Goal: Information Seeking & Learning: Learn about a topic

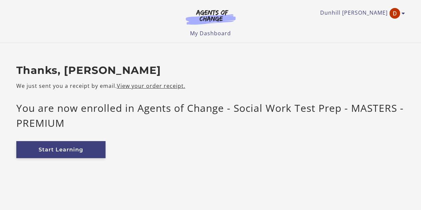
click at [58, 148] on link "Start Learning" at bounding box center [60, 149] width 89 height 17
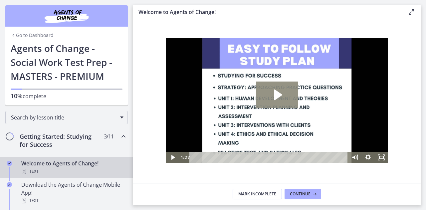
click at [280, 99] on icon "Play Video: c1o6hcmjueu5qasqsu00.mp4" at bounding box center [277, 95] width 42 height 27
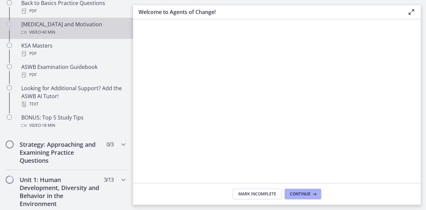
scroll to position [293, 0]
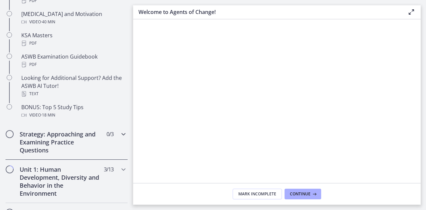
click at [82, 132] on h2 "Strategy: Approaching and Examining Practice Questions" at bounding box center [60, 142] width 81 height 24
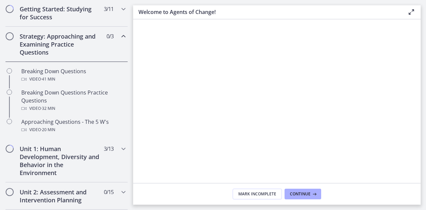
scroll to position [92, 0]
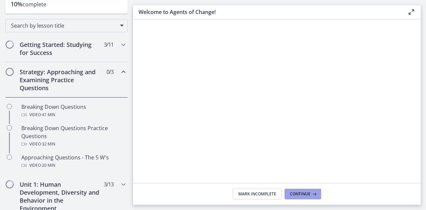
click at [304, 191] on button "Continue" at bounding box center [303, 194] width 37 height 11
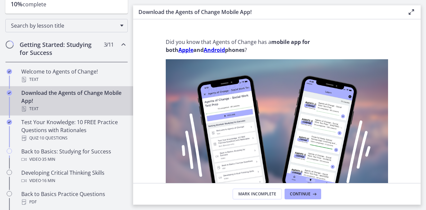
click at [189, 52] on strong "Apple" at bounding box center [185, 49] width 15 height 7
click at [302, 195] on span "Continue" at bounding box center [300, 193] width 21 height 5
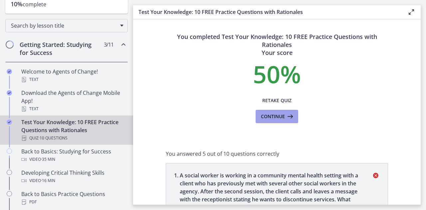
click at [292, 120] on button "Continue" at bounding box center [277, 116] width 43 height 13
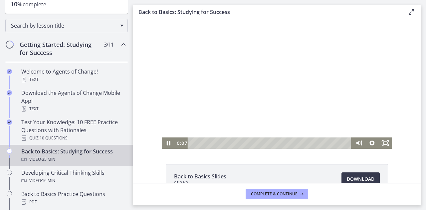
click at [260, 88] on div at bounding box center [277, 83] width 230 height 129
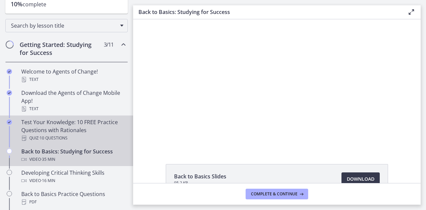
click at [48, 132] on div "Test Your Knowledge: 10 FREE Practice Questions with Rationales Quiz · 10 Quest…" at bounding box center [73, 130] width 104 height 24
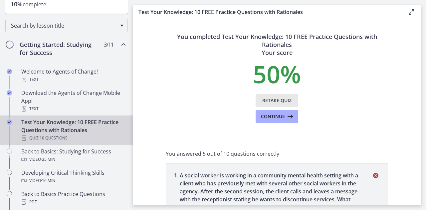
click at [280, 102] on span "Retake Quiz" at bounding box center [276, 101] width 29 height 8
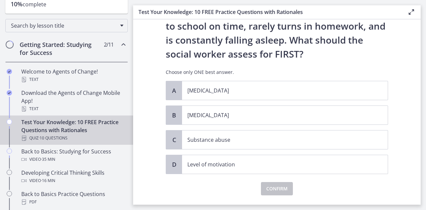
scroll to position [67, 0]
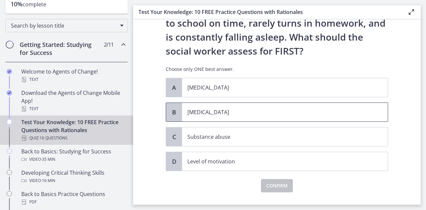
click at [229, 105] on span "[MEDICAL_DATA]" at bounding box center [285, 112] width 206 height 19
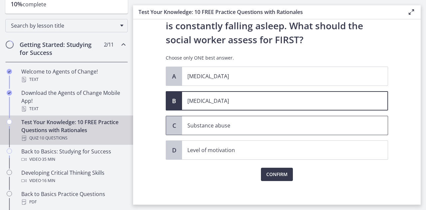
scroll to position [80, 0]
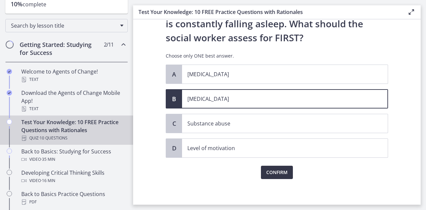
click at [287, 170] on button "Confirm" at bounding box center [277, 172] width 32 height 13
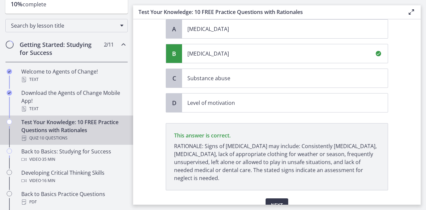
scroll to position [157, 0]
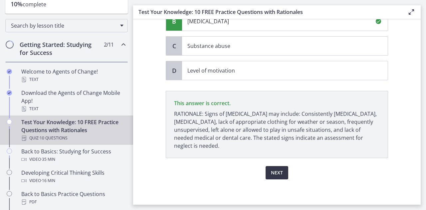
click at [278, 169] on span "Next" at bounding box center [277, 173] width 12 height 8
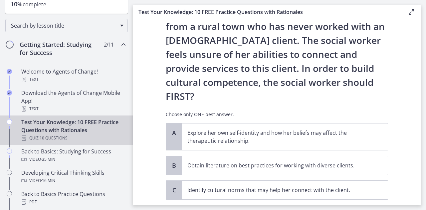
scroll to position [100, 0]
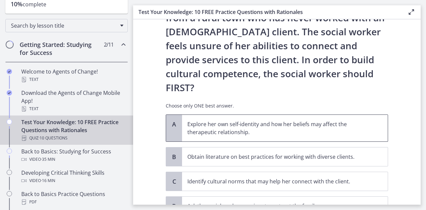
click at [204, 120] on p "Explore her own self-identity and how her beliefs may affect the therapeutic re…" at bounding box center [278, 128] width 182 height 16
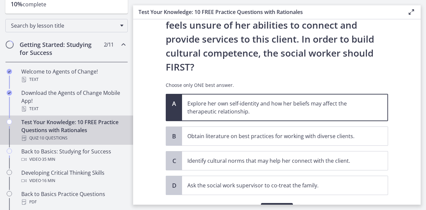
scroll to position [130, 0]
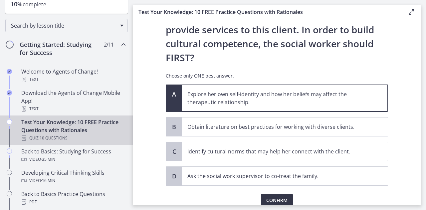
click at [281, 196] on span "Confirm" at bounding box center [276, 200] width 21 height 8
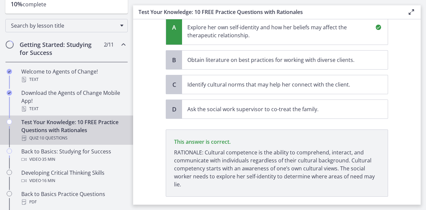
scroll to position [207, 0]
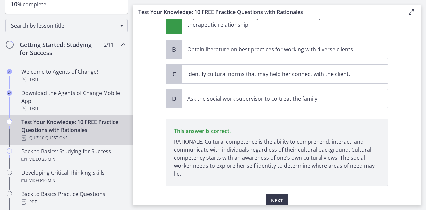
click at [238, 144] on p "RATIONALE: Cultural competence is the ability to comprehend, interact, and comm…" at bounding box center [277, 158] width 206 height 40
click at [274, 194] on button "Next" at bounding box center [277, 200] width 23 height 13
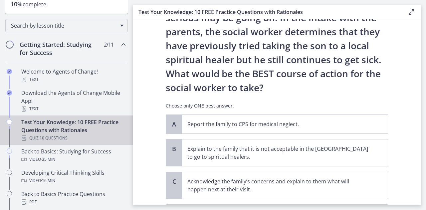
scroll to position [133, 0]
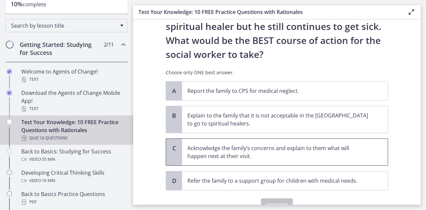
click at [243, 145] on p "Acknowledge the family’s concerns and explain to them what will happen next at …" at bounding box center [278, 152] width 182 height 16
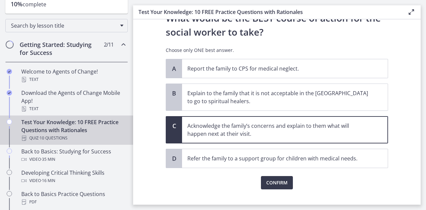
scroll to position [166, 0]
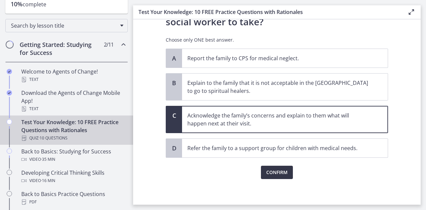
click at [269, 169] on span "Confirm" at bounding box center [276, 172] width 21 height 8
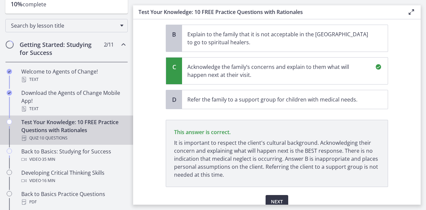
scroll to position [243, 0]
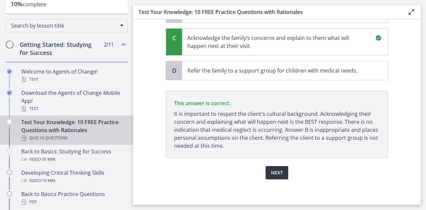
click at [271, 169] on span "Next" at bounding box center [277, 173] width 12 height 8
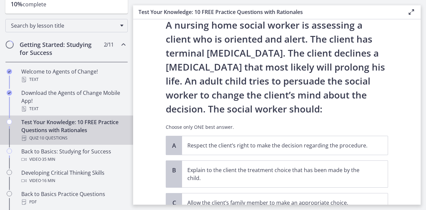
scroll to position [33, 0]
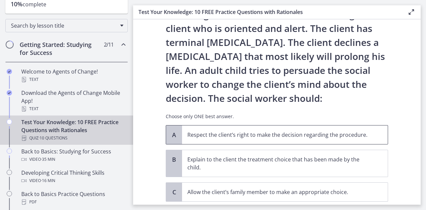
click at [227, 134] on p "Respect the client’s right to make the decision regarding the procedure." at bounding box center [278, 135] width 182 height 8
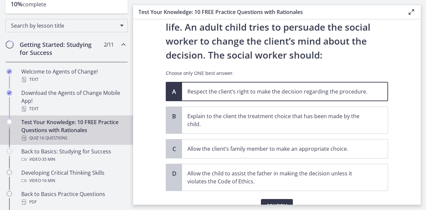
scroll to position [110, 0]
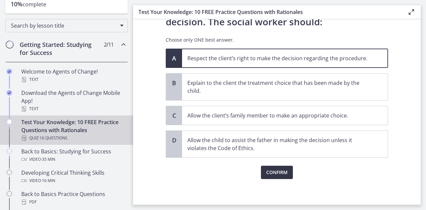
click at [267, 166] on button "Confirm" at bounding box center [277, 172] width 32 height 13
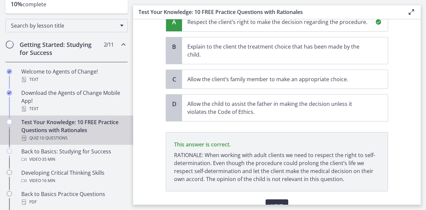
scroll to position [179, 0]
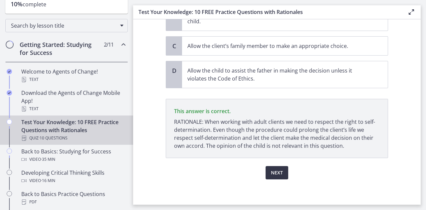
click at [274, 171] on span "Next" at bounding box center [277, 173] width 12 height 8
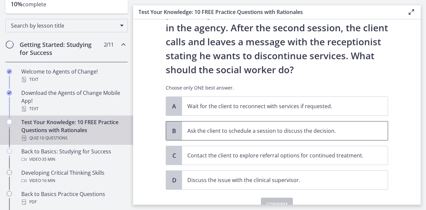
scroll to position [27, 0]
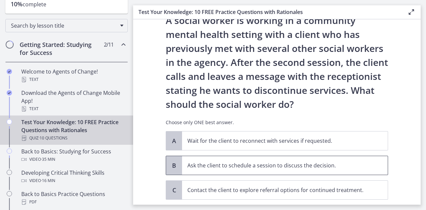
click at [254, 165] on p "Ask the client to schedule a session to discuss the decision." at bounding box center [278, 165] width 182 height 8
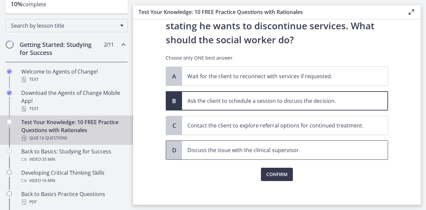
scroll to position [94, 0]
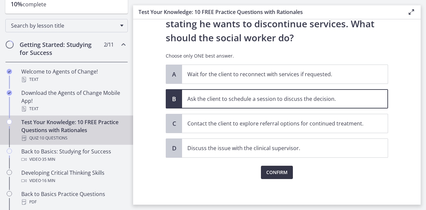
click at [289, 172] on button "Confirm" at bounding box center [277, 172] width 32 height 13
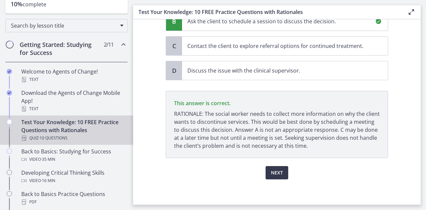
scroll to position [171, 0]
click at [277, 169] on span "Next" at bounding box center [277, 173] width 12 height 8
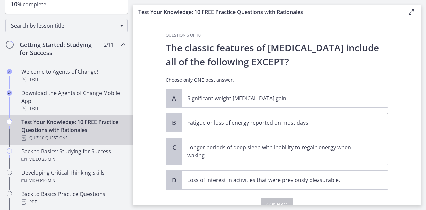
click at [298, 124] on p "Fatigue or loss of energy reported on most days." at bounding box center [278, 123] width 182 height 8
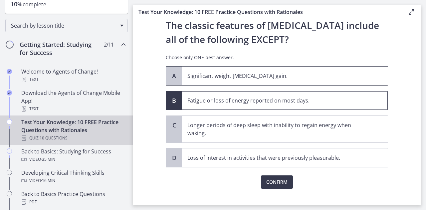
scroll to position [32, 0]
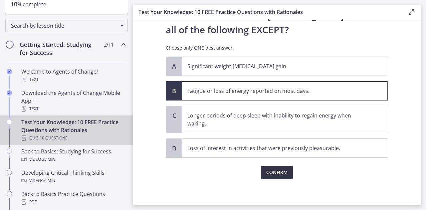
click at [284, 174] on span "Confirm" at bounding box center [276, 172] width 21 height 8
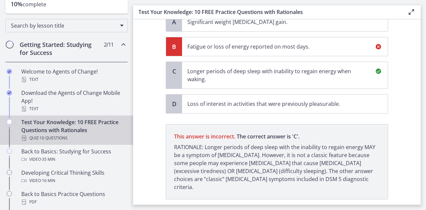
scroll to position [109, 0]
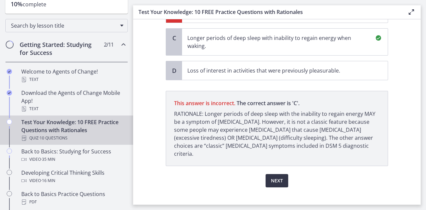
click at [282, 176] on button "Next" at bounding box center [277, 180] width 23 height 13
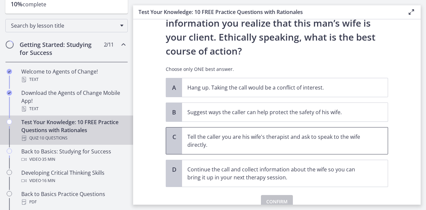
scroll to position [124, 0]
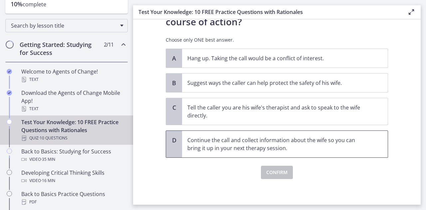
click at [257, 141] on p "Continue the call and collect information about the wife so you can bring it up…" at bounding box center [278, 144] width 182 height 16
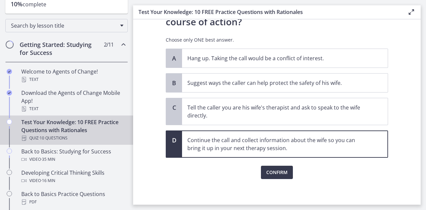
click at [306, 164] on div "Confirm" at bounding box center [277, 168] width 222 height 21
click at [274, 173] on span "Confirm" at bounding box center [276, 172] width 21 height 8
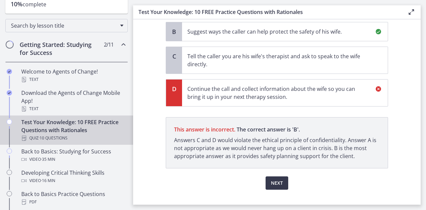
scroll to position [185, 0]
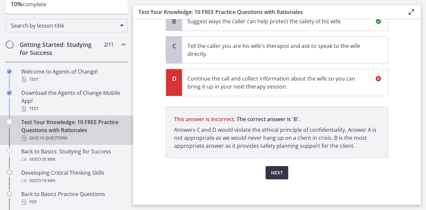
drag, startPoint x: 292, startPoint y: 170, endPoint x: 279, endPoint y: 170, distance: 13.3
click at [291, 170] on div "Next" at bounding box center [277, 168] width 222 height 21
click at [273, 170] on span "Next" at bounding box center [277, 173] width 12 height 8
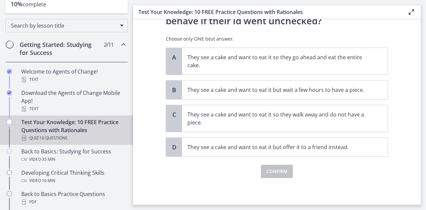
scroll to position [0, 0]
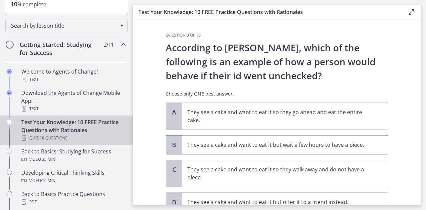
click at [268, 149] on span "They see a cake and want to eat it but wait a few hours to have a piece." at bounding box center [285, 144] width 206 height 19
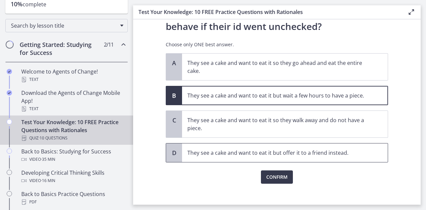
scroll to position [54, 0]
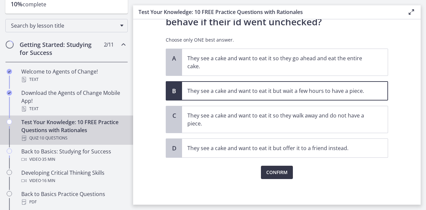
click at [278, 171] on span "Confirm" at bounding box center [276, 172] width 21 height 8
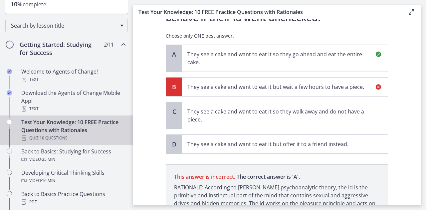
scroll to position [123, 0]
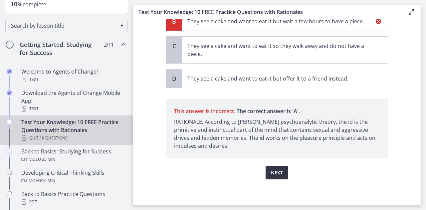
click at [283, 176] on button "Next" at bounding box center [277, 172] width 23 height 13
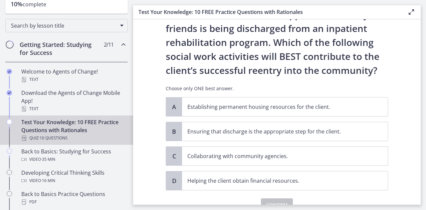
scroll to position [66, 0]
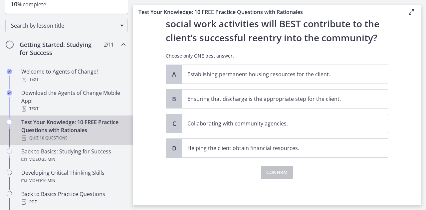
click at [235, 121] on p "Collaborating with community agencies." at bounding box center [278, 123] width 182 height 8
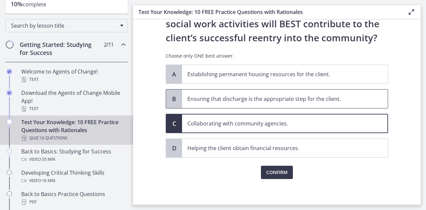
click at [288, 105] on span "Ensuring that discharge is the appropriate step for the client." at bounding box center [285, 99] width 206 height 19
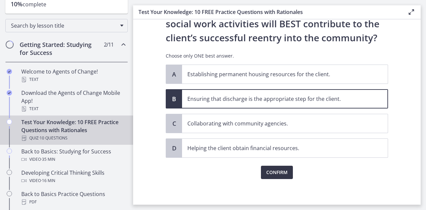
click at [269, 169] on span "Confirm" at bounding box center [276, 172] width 21 height 8
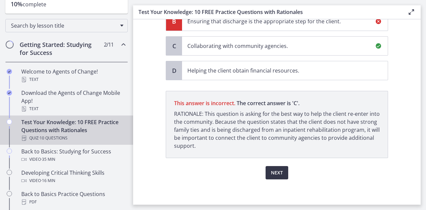
scroll to position [143, 0]
click at [271, 169] on span "Next" at bounding box center [277, 173] width 12 height 8
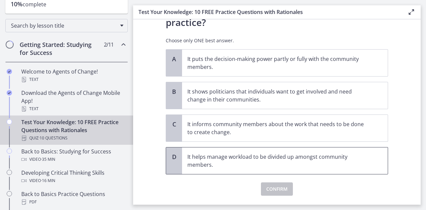
scroll to position [67, 0]
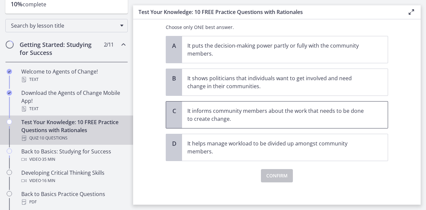
click at [285, 119] on p "It informs community members about the work that needs to be done to create cha…" at bounding box center [278, 115] width 182 height 16
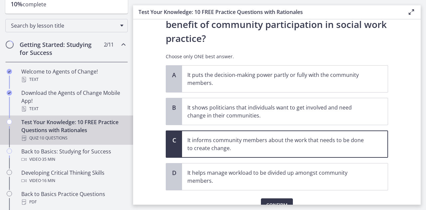
scroll to position [0, 0]
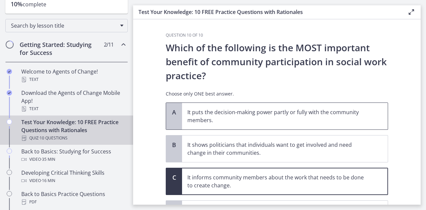
click at [298, 119] on p "It puts the decision-making power partly or fully with the community members." at bounding box center [278, 116] width 182 height 16
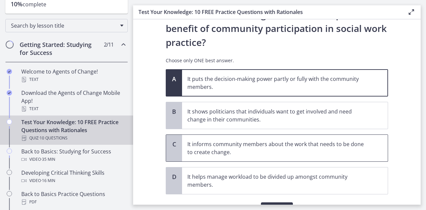
scroll to position [70, 0]
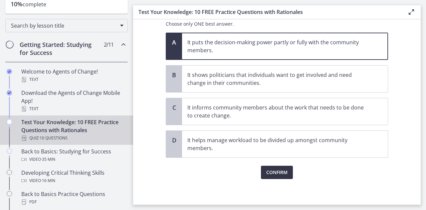
click at [283, 168] on span "Confirm" at bounding box center [276, 172] width 21 height 8
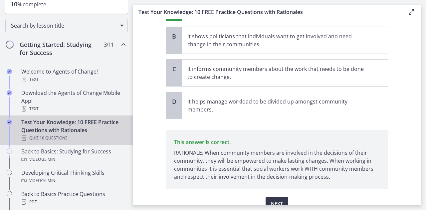
scroll to position [139, 0]
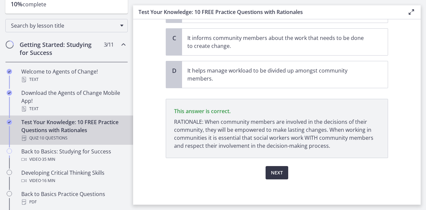
click at [276, 169] on span "Next" at bounding box center [277, 173] width 12 height 8
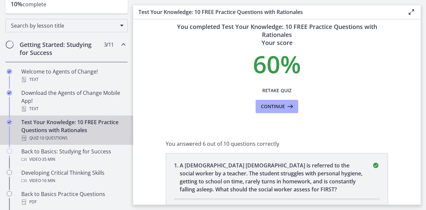
scroll to position [0, 0]
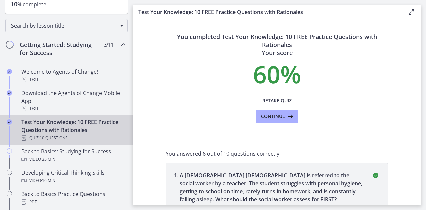
click at [413, 11] on icon at bounding box center [411, 12] width 8 height 8
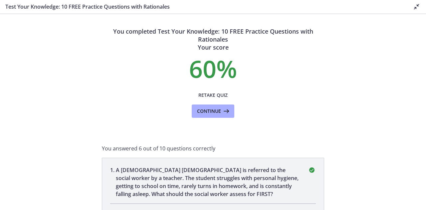
click at [420, 6] on icon at bounding box center [417, 7] width 8 height 8
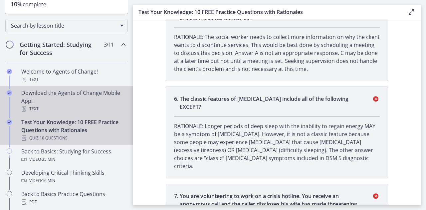
scroll to position [629, 0]
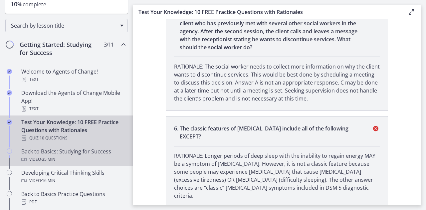
click at [54, 149] on div "Back to Basics: Studying for Success Video · 35 min" at bounding box center [73, 155] width 104 height 16
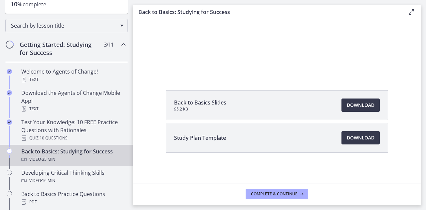
scroll to position [75, 0]
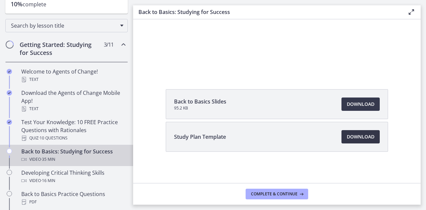
click at [356, 135] on span "Download Opens in a new window" at bounding box center [361, 137] width 28 height 8
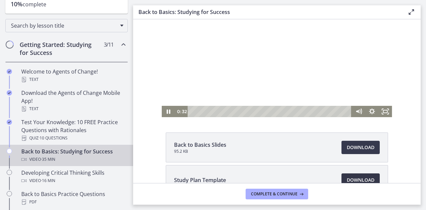
scroll to position [0, 0]
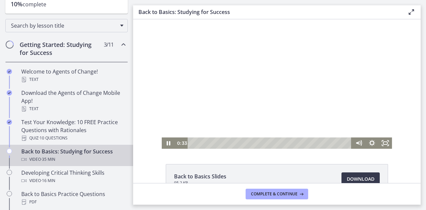
click at [238, 80] on div at bounding box center [277, 83] width 230 height 129
drag, startPoint x: 247, startPoint y: 105, endPoint x: 203, endPoint y: 56, distance: 66.5
click at [247, 105] on div at bounding box center [277, 83] width 230 height 129
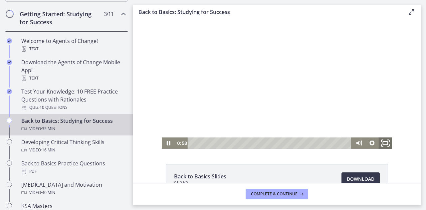
drag, startPoint x: 381, startPoint y: 143, endPoint x: 514, endPoint y: 202, distance: 145.7
click at [381, 142] on icon "Fullscreen" at bounding box center [385, 143] width 16 height 14
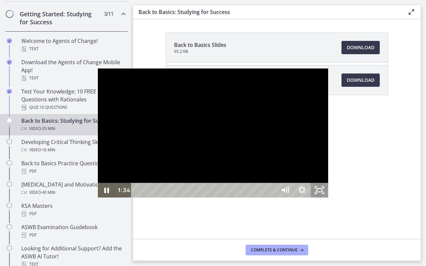
click at [322, 192] on rect "Unfullscreen" at bounding box center [319, 190] width 5 height 3
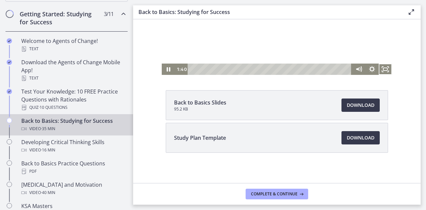
scroll to position [75, 0]
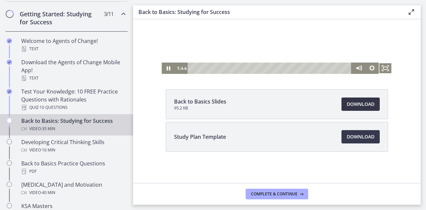
click at [353, 105] on span "Download Opens in a new window" at bounding box center [361, 104] width 28 height 8
click at [236, 43] on div at bounding box center [277, 8] width 230 height 129
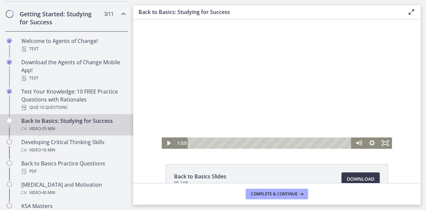
click at [237, 84] on div at bounding box center [277, 83] width 230 height 129
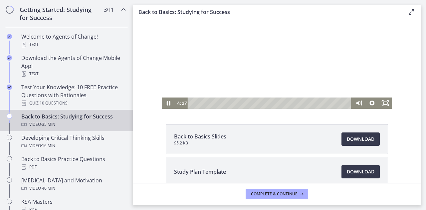
scroll to position [75, 0]
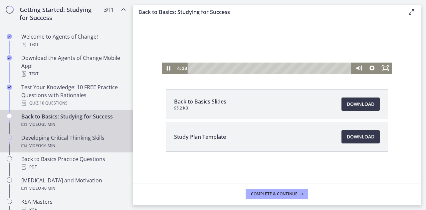
click at [56, 135] on div "Developing Critical Thinking Skills Video · 16 min" at bounding box center [73, 142] width 104 height 16
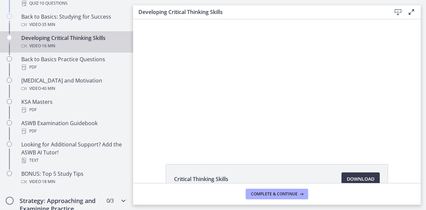
scroll to position [293, 0]
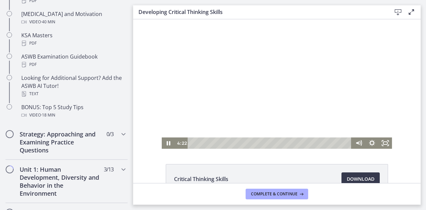
click at [231, 97] on div at bounding box center [277, 83] width 230 height 129
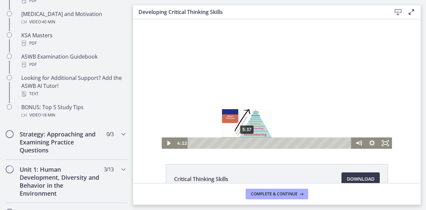
click at [245, 144] on div "5:37" at bounding box center [271, 142] width 156 height 11
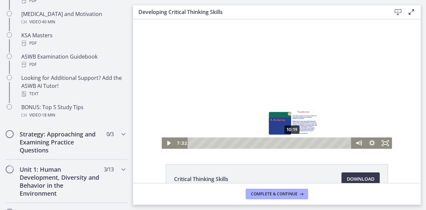
click at [290, 143] on div "10:19" at bounding box center [271, 142] width 156 height 11
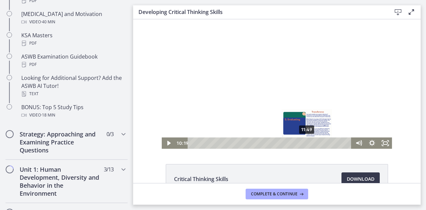
click at [305, 143] on div "11:49" at bounding box center [271, 142] width 156 height 11
click at [311, 143] on div "12:31" at bounding box center [271, 142] width 156 height 11
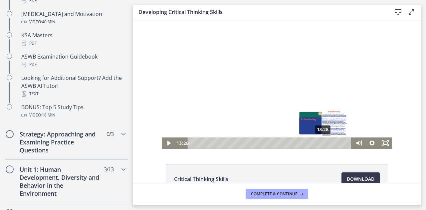
click at [321, 141] on div "13:28" at bounding box center [271, 142] width 156 height 11
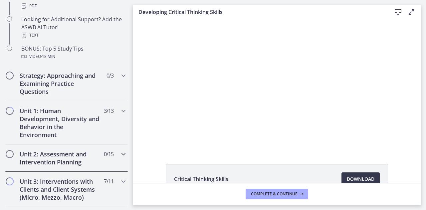
scroll to position [393, 0]
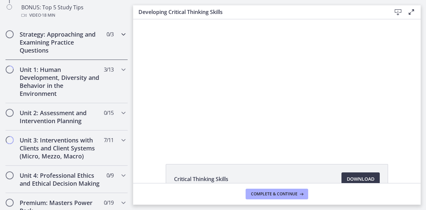
click at [64, 33] on h2 "Strategy: Approaching and Examining Practice Questions" at bounding box center [60, 42] width 81 height 24
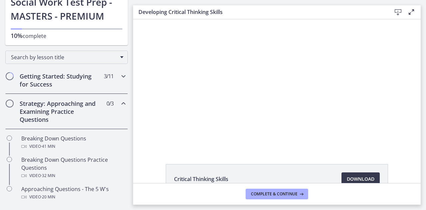
scroll to position [94, 0]
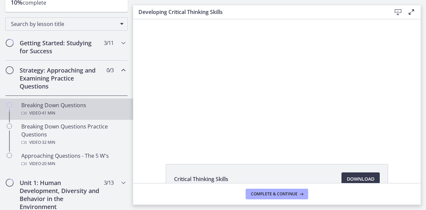
click at [55, 104] on div "Breaking Down Questions Video · 41 min" at bounding box center [73, 109] width 104 height 16
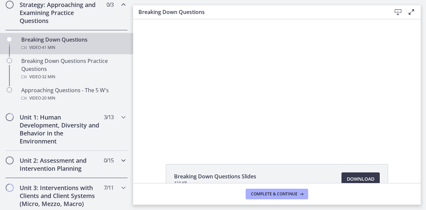
scroll to position [160, 0]
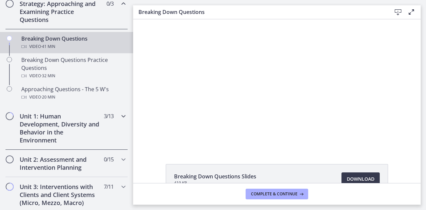
click at [63, 131] on h2 "Unit 1: Human Development, Diversity and Behavior in the Environment" at bounding box center [60, 128] width 81 height 32
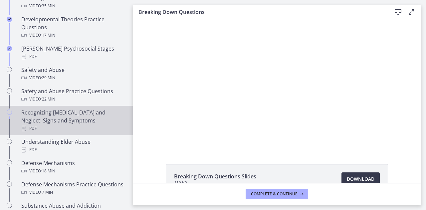
scroll to position [94, 0]
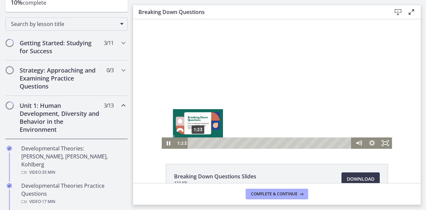
click at [195, 144] on div "1:23" at bounding box center [271, 142] width 156 height 11
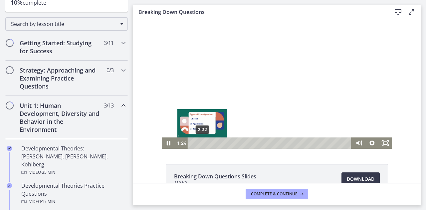
click at [200, 142] on div "2:32" at bounding box center [271, 142] width 156 height 11
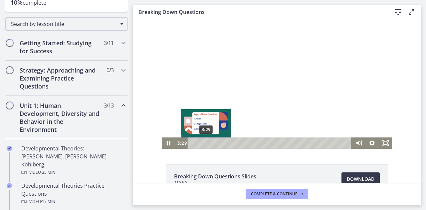
click at [203, 142] on div "3:29" at bounding box center [271, 142] width 156 height 11
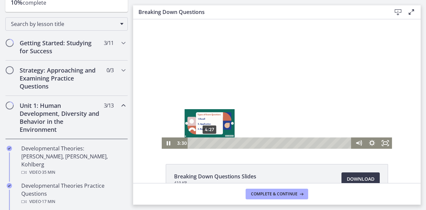
click at [208, 142] on div "4:27" at bounding box center [271, 142] width 156 height 11
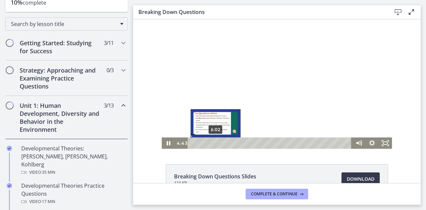
click at [214, 141] on div "6:02" at bounding box center [271, 142] width 156 height 11
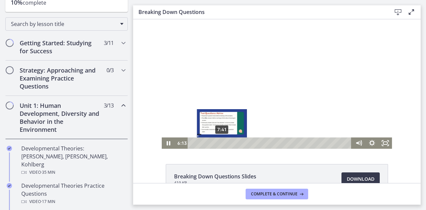
click at [219, 141] on div "7:41" at bounding box center [271, 142] width 156 height 11
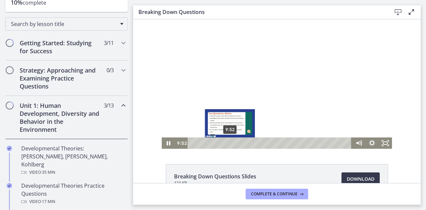
click at [229, 142] on div "9:52" at bounding box center [271, 142] width 156 height 11
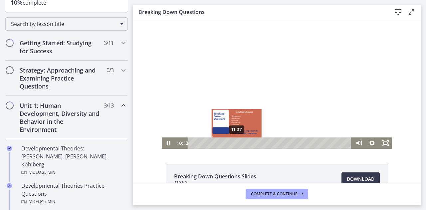
click at [235, 142] on div "11:37" at bounding box center [271, 142] width 156 height 11
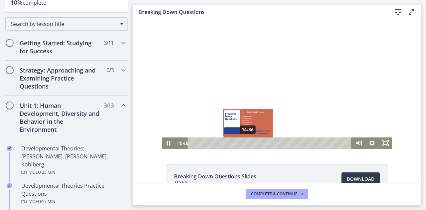
click at [246, 143] on div "14:36" at bounding box center [271, 142] width 156 height 11
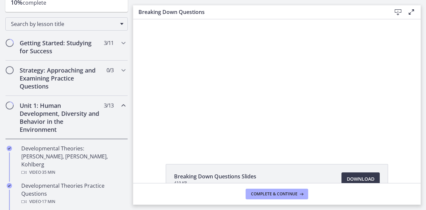
click at [284, 149] on div "Breaking Down Questions Slides 419 KB Download Opens in a new window" at bounding box center [277, 101] width 288 height 164
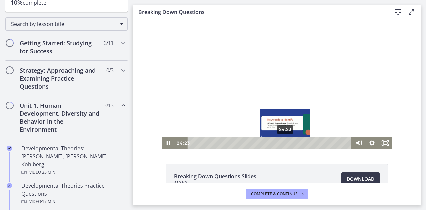
click at [283, 145] on div "24:23" at bounding box center [271, 142] width 156 height 11
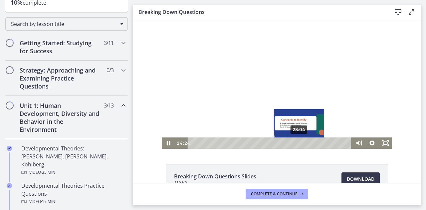
click at [298, 142] on div "28:04" at bounding box center [271, 142] width 156 height 11
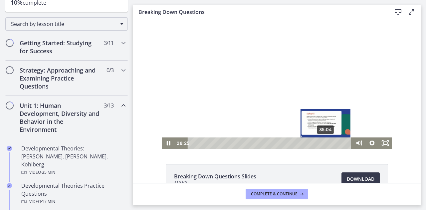
click at [323, 142] on div "35:04" at bounding box center [271, 142] width 156 height 11
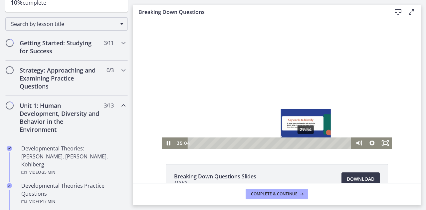
click at [304, 142] on div "29:54" at bounding box center [271, 142] width 156 height 11
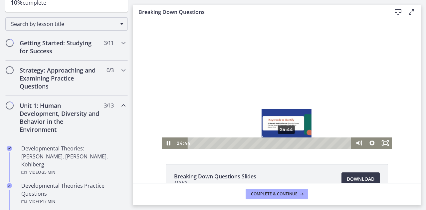
click at [284, 143] on div "24:44" at bounding box center [271, 142] width 156 height 11
click at [275, 143] on div "23:41" at bounding box center [271, 142] width 156 height 11
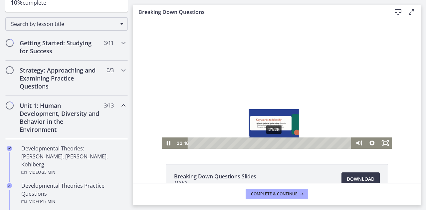
click at [271, 143] on div "21:25" at bounding box center [271, 142] width 156 height 11
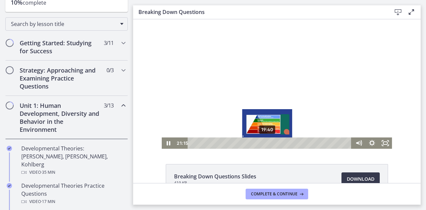
click at [265, 142] on div "19:40" at bounding box center [271, 142] width 156 height 11
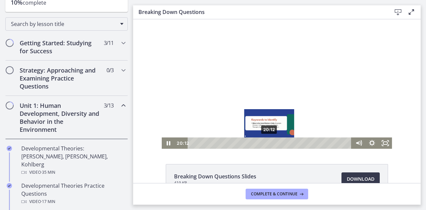
click at [267, 142] on div "20:12" at bounding box center [271, 142] width 156 height 11
click at [271, 144] on div "21:15" at bounding box center [271, 142] width 156 height 11
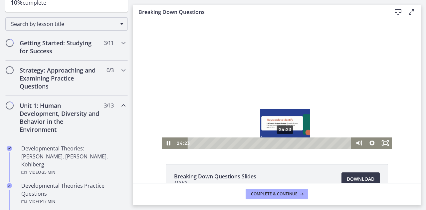
click at [283, 141] on div "24:23" at bounding box center [271, 142] width 156 height 11
click at [288, 141] on div "25:42" at bounding box center [271, 142] width 156 height 11
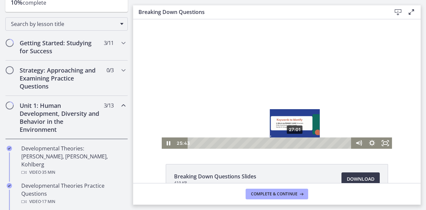
click at [294, 142] on div "27:01" at bounding box center [271, 142] width 156 height 11
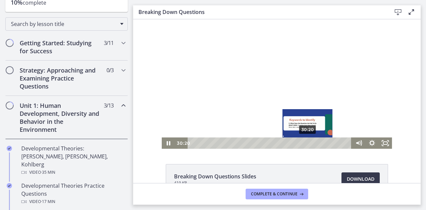
click at [305, 145] on div "30:20" at bounding box center [271, 142] width 156 height 11
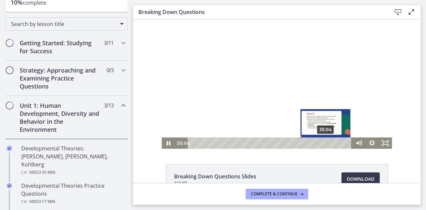
click at [323, 143] on div "35:04" at bounding box center [271, 142] width 156 height 11
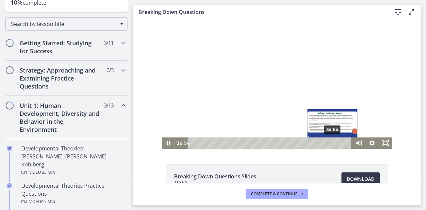
click at [330, 141] on div "36:54" at bounding box center [271, 142] width 156 height 11
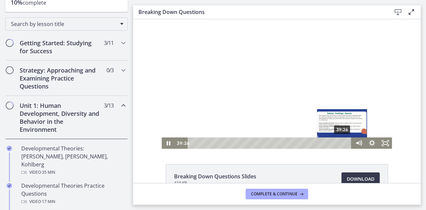
click at [340, 142] on div "39:26" at bounding box center [271, 142] width 156 height 11
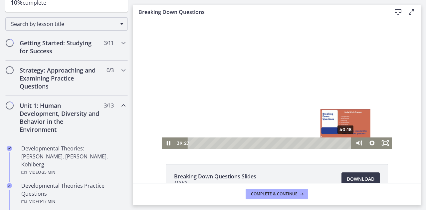
click at [343, 141] on div "40:18" at bounding box center [271, 142] width 156 height 11
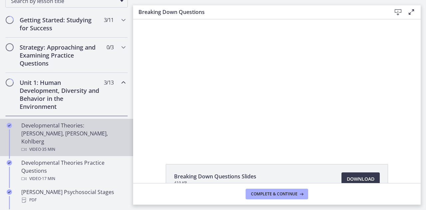
scroll to position [127, 0]
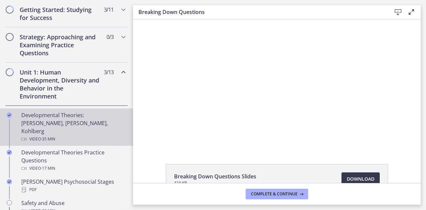
click at [69, 125] on div "Developmental Theories: [PERSON_NAME], [PERSON_NAME], Kohlberg Video · 35 min" at bounding box center [73, 127] width 104 height 32
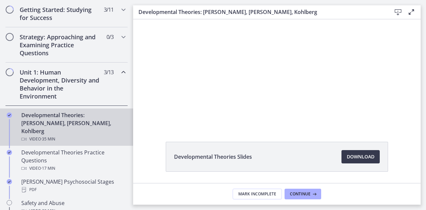
scroll to position [43, 0]
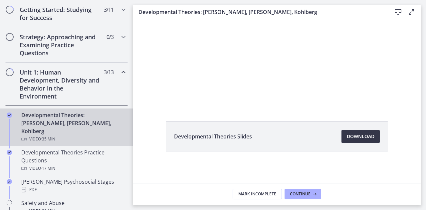
click at [349, 136] on span "Download Opens in a new window" at bounding box center [361, 136] width 28 height 8
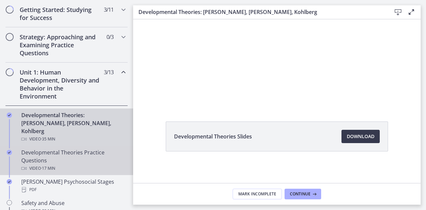
click at [48, 148] on div "Developmental Theories Practice Questions Video · 17 min" at bounding box center [73, 160] width 104 height 24
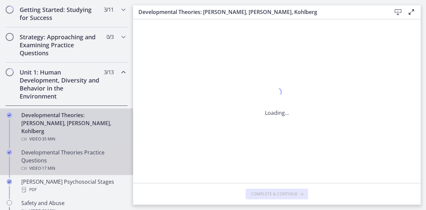
scroll to position [0, 0]
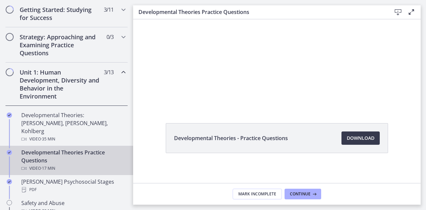
scroll to position [43, 0]
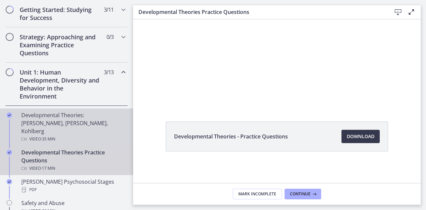
click at [53, 121] on div "Developmental Theories: [PERSON_NAME], [PERSON_NAME], Kohlberg Video · 35 min" at bounding box center [73, 127] width 104 height 32
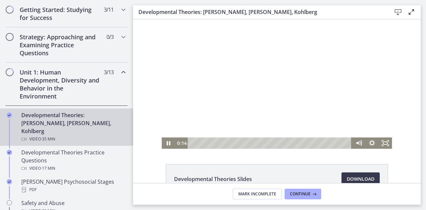
click at [195, 102] on div at bounding box center [277, 83] width 230 height 129
click at [281, 110] on div at bounding box center [277, 83] width 230 height 129
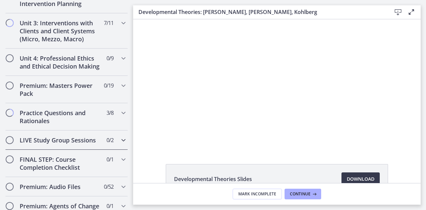
scroll to position [618, 0]
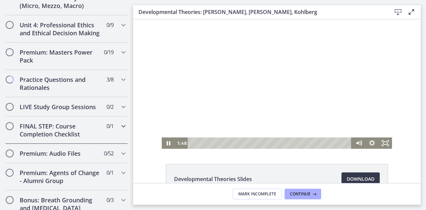
click at [90, 122] on h2 "FINAL STEP: Course Completion Checklist" at bounding box center [60, 130] width 81 height 16
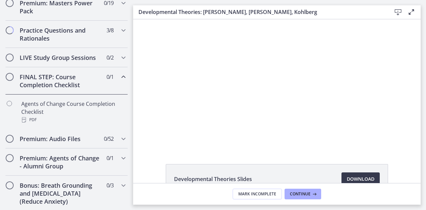
scroll to position [296, 0]
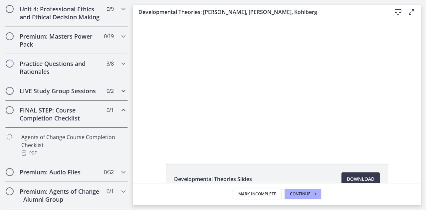
click at [76, 94] on h2 "LIVE Study Group Sessions" at bounding box center [60, 91] width 81 height 8
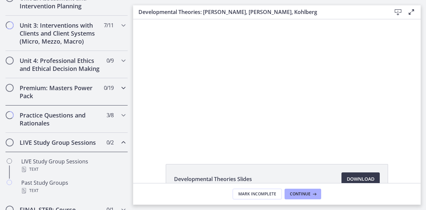
scroll to position [229, 0]
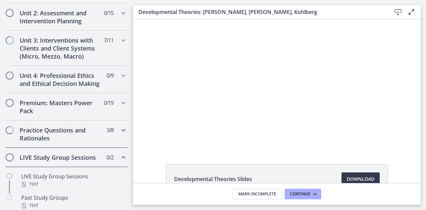
click at [59, 133] on h2 "Practice Questions and Rationales" at bounding box center [60, 134] width 81 height 16
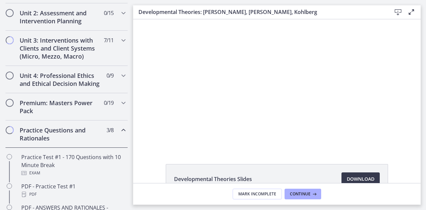
click at [70, 131] on div "Practice Questions and Rationales 3 / 8 Completed" at bounding box center [66, 133] width 122 height 27
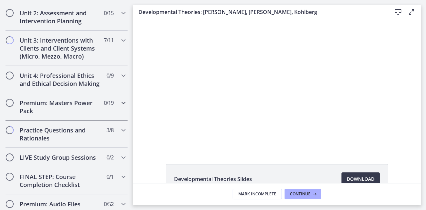
click at [86, 112] on h2 "Premium: Masters Power Pack" at bounding box center [60, 107] width 81 height 16
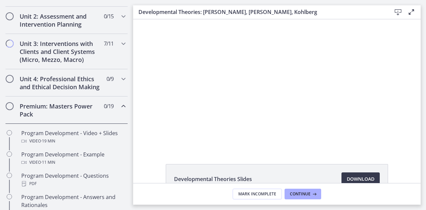
scroll to position [196, 0]
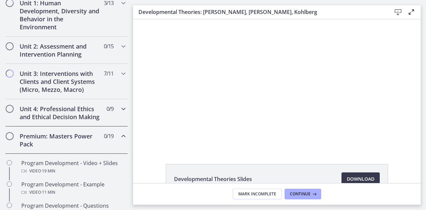
click at [63, 118] on h2 "Unit 4: Professional Ethics and Ethical Decision Making" at bounding box center [60, 113] width 81 height 16
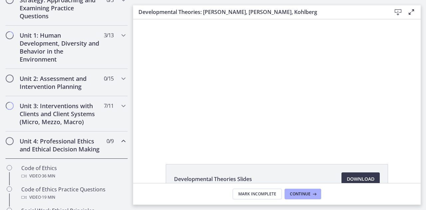
scroll to position [129, 0]
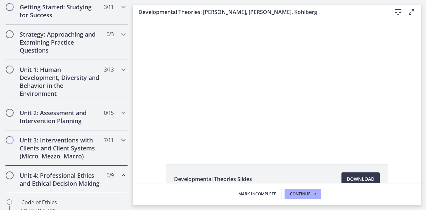
click at [56, 140] on h2 "Unit 3: Interventions with Clients and Client Systems (Micro, Mezzo, Macro)" at bounding box center [60, 148] width 81 height 24
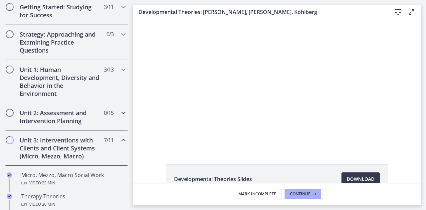
click at [72, 116] on h2 "Unit 2: Assessment and Intervention Planning" at bounding box center [60, 117] width 81 height 16
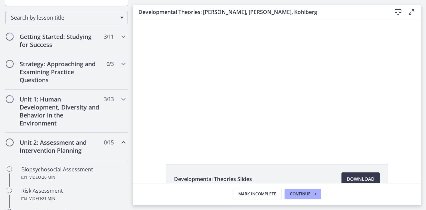
scroll to position [63, 0]
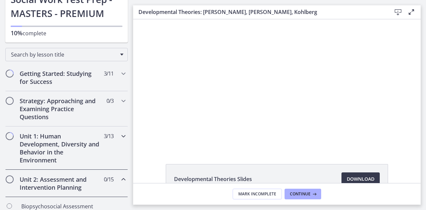
click at [39, 143] on h2 "Unit 1: Human Development, Diversity and Behavior in the Environment" at bounding box center [60, 148] width 81 height 32
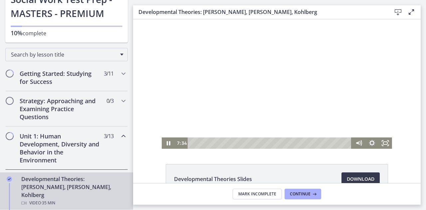
click at [226, 105] on div at bounding box center [277, 83] width 230 height 129
click at [274, 71] on div at bounding box center [277, 83] width 230 height 129
